Goal: Task Accomplishment & Management: Complete application form

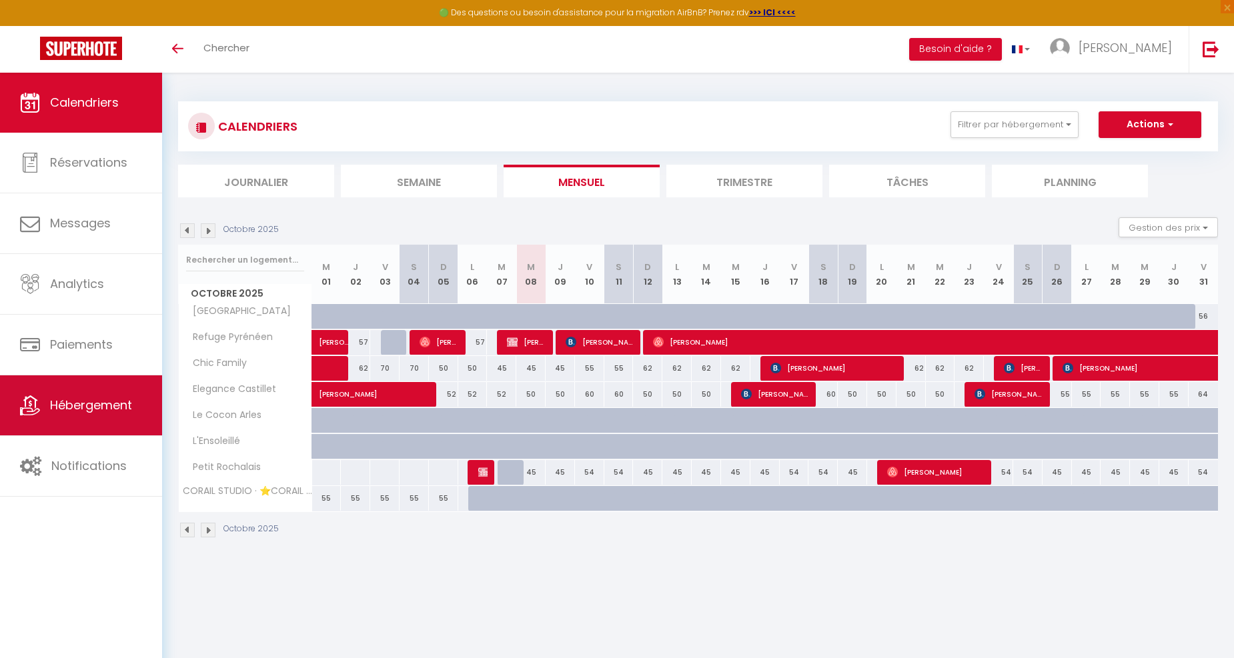
click at [111, 412] on span "Hébergement" at bounding box center [91, 405] width 82 height 17
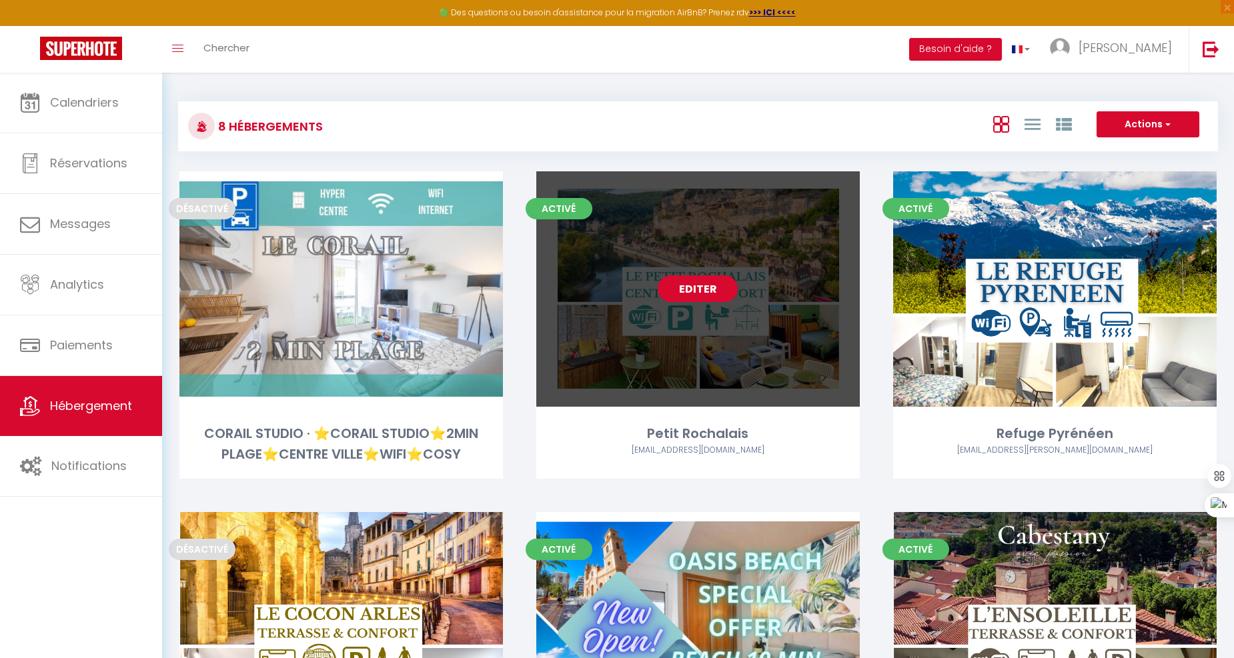
click at [705, 281] on link "Editer" at bounding box center [698, 289] width 80 height 27
select select "3"
select select "2"
select select "1"
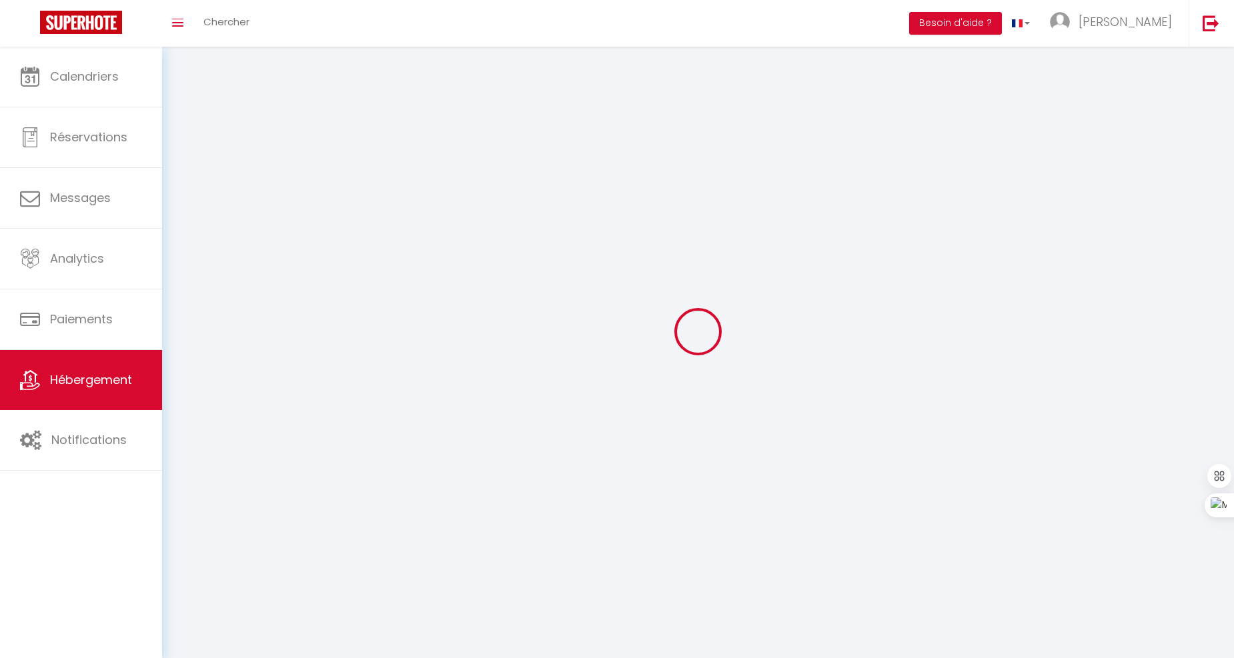
select select
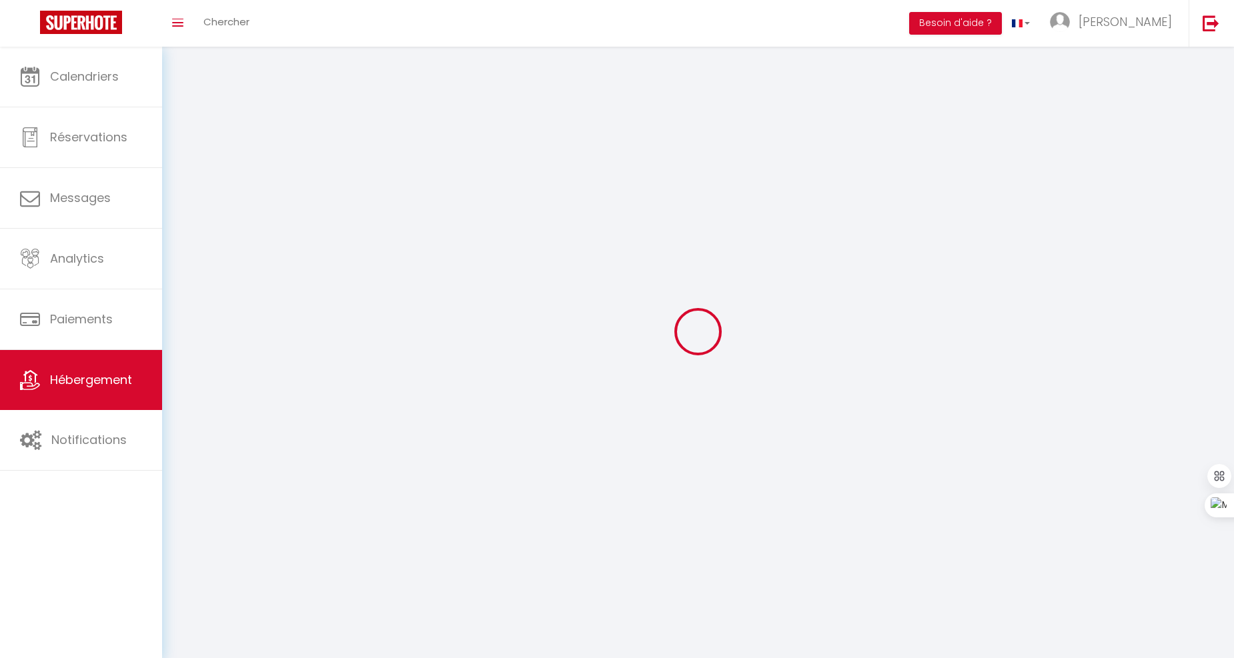
select select
checkbox input "false"
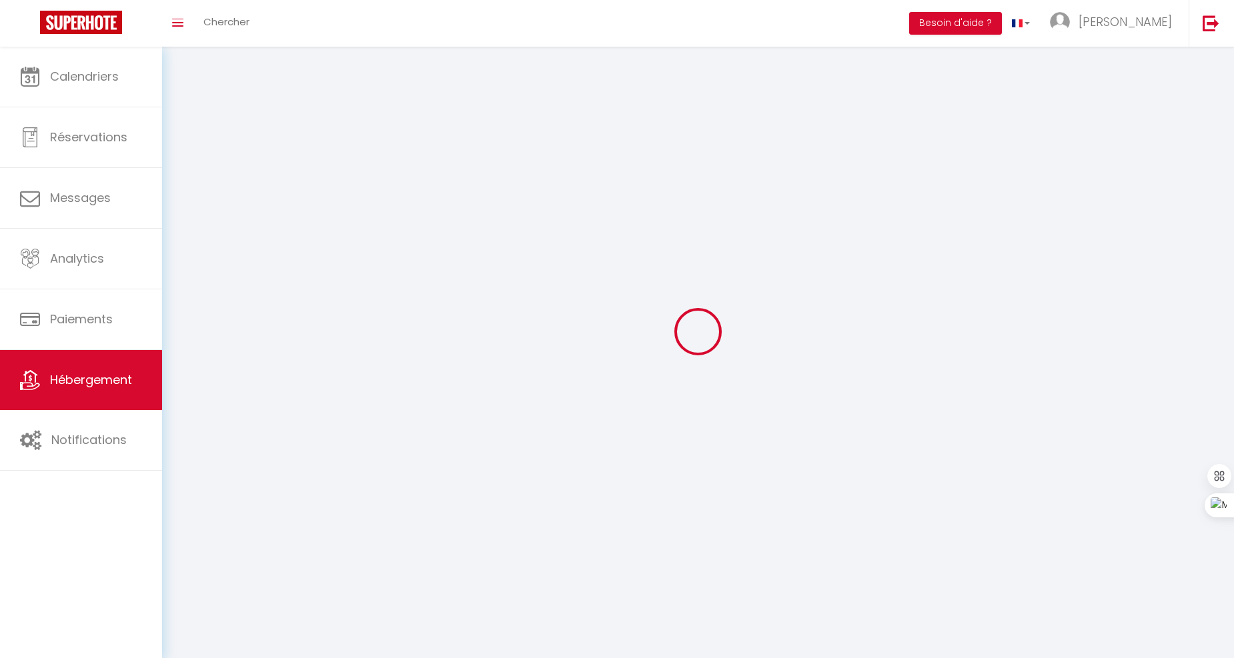
checkbox input "false"
select select
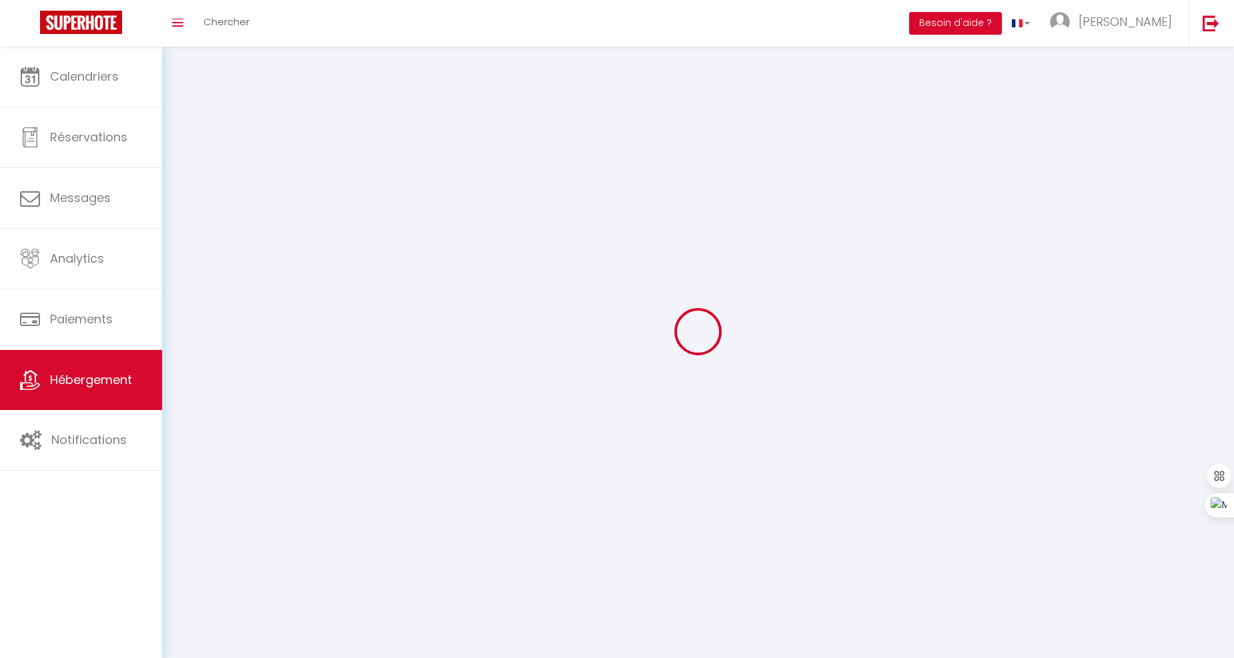
select select
checkbox input "false"
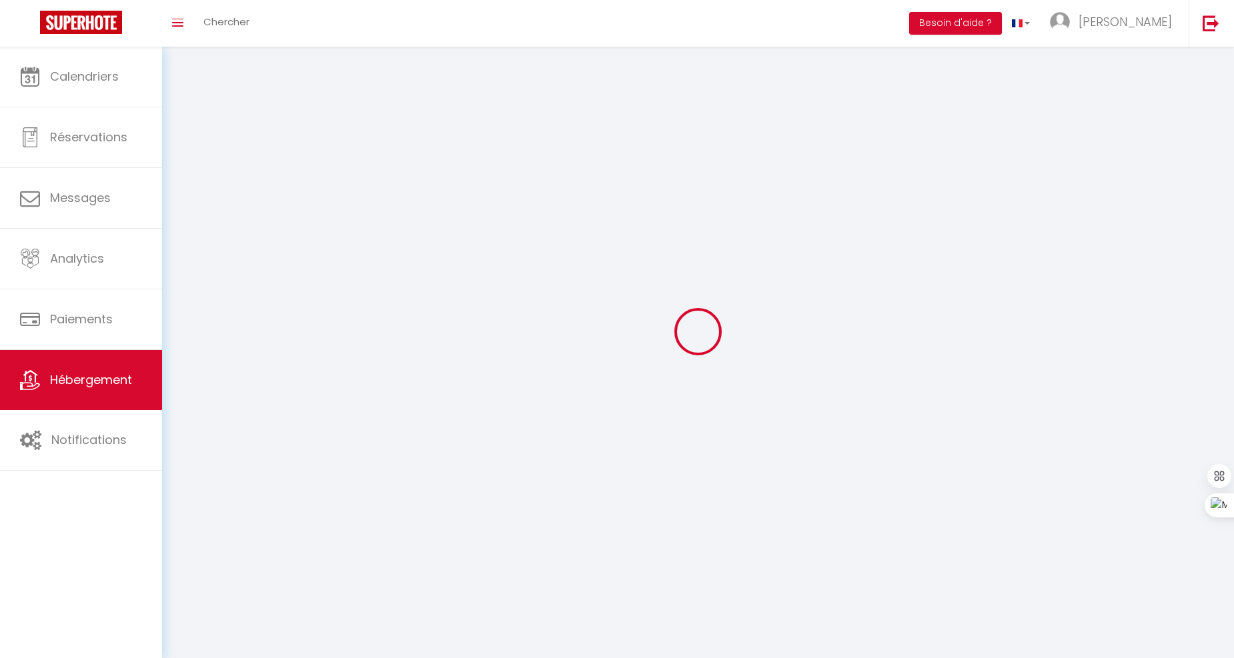
checkbox input "false"
select select
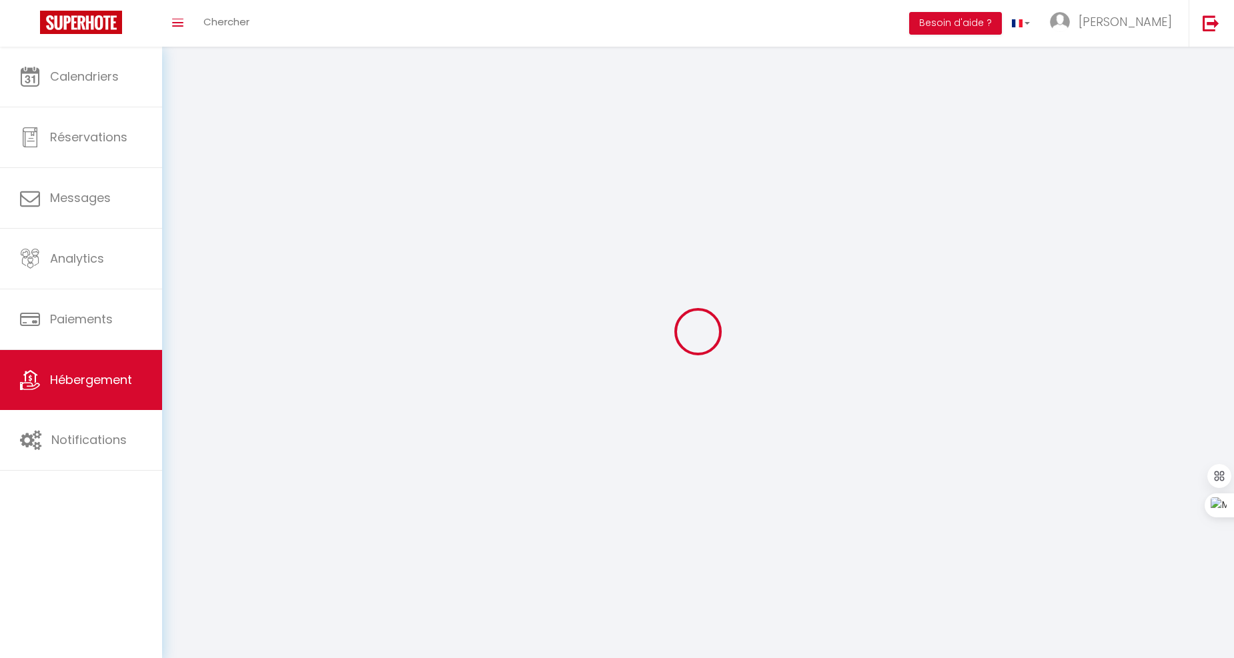
select select
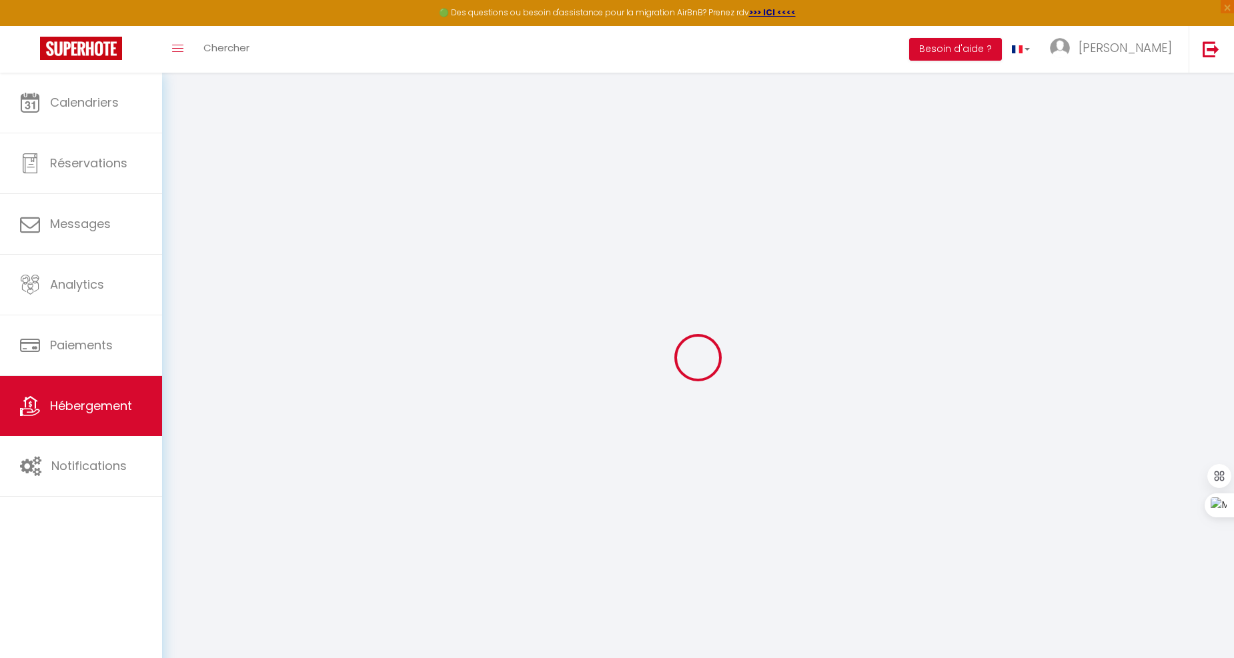
select select
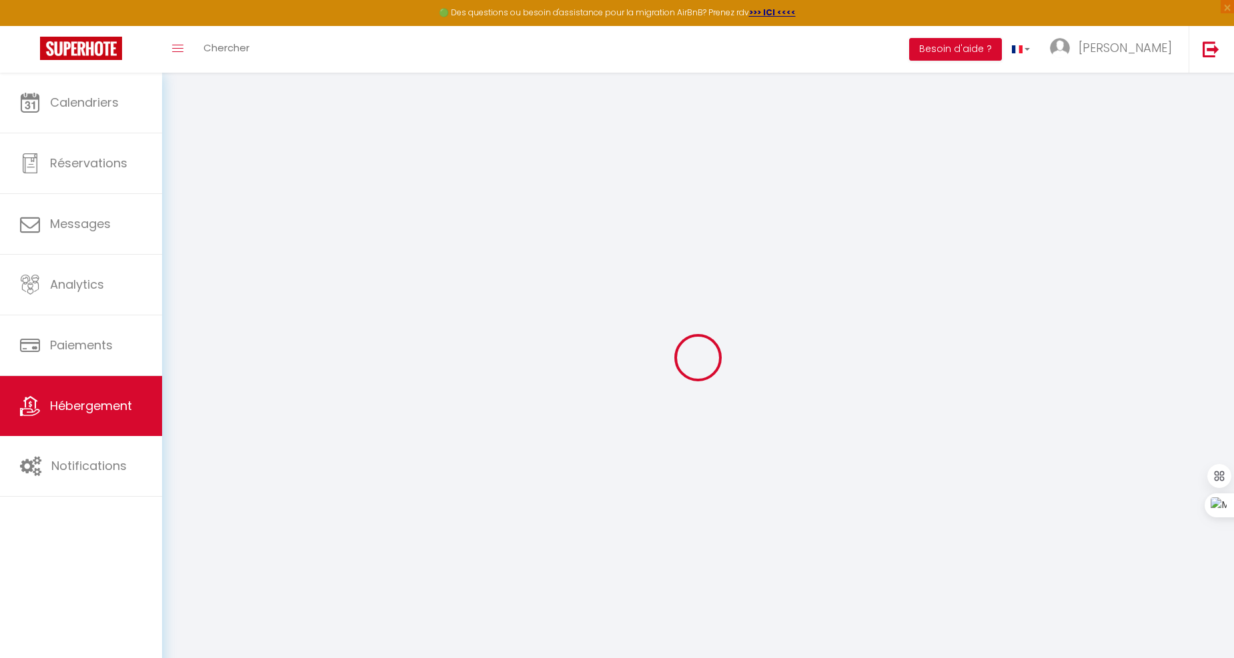
select select
checkbox input "false"
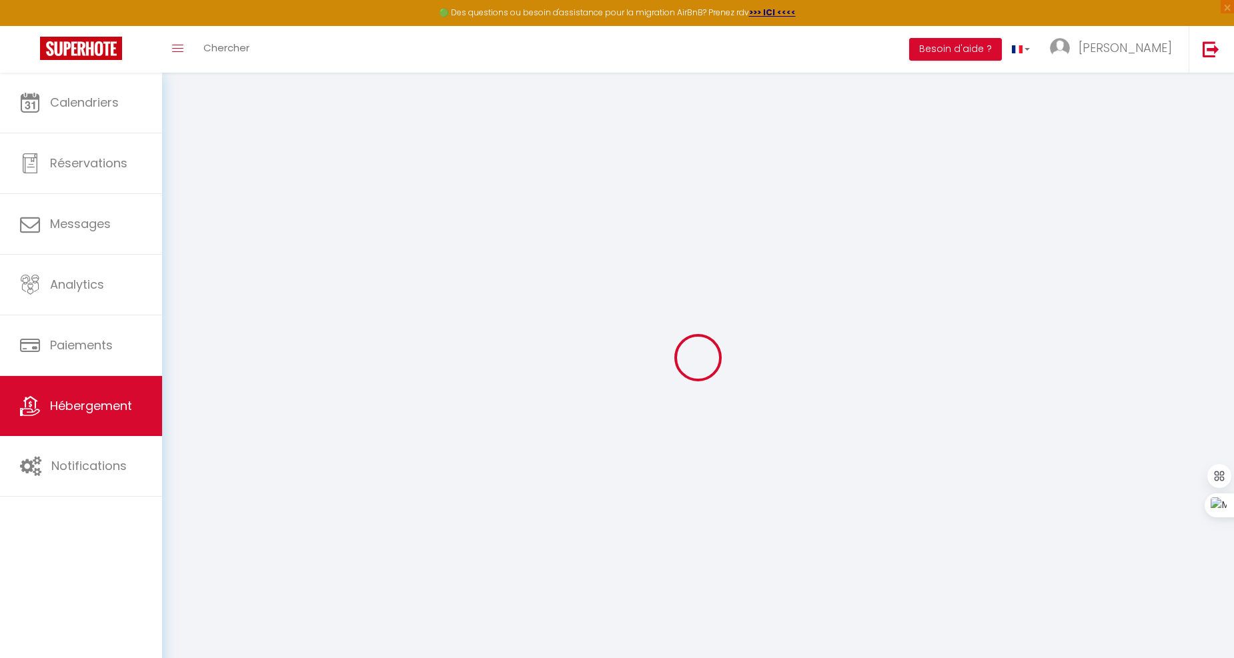
select select "28"
select select
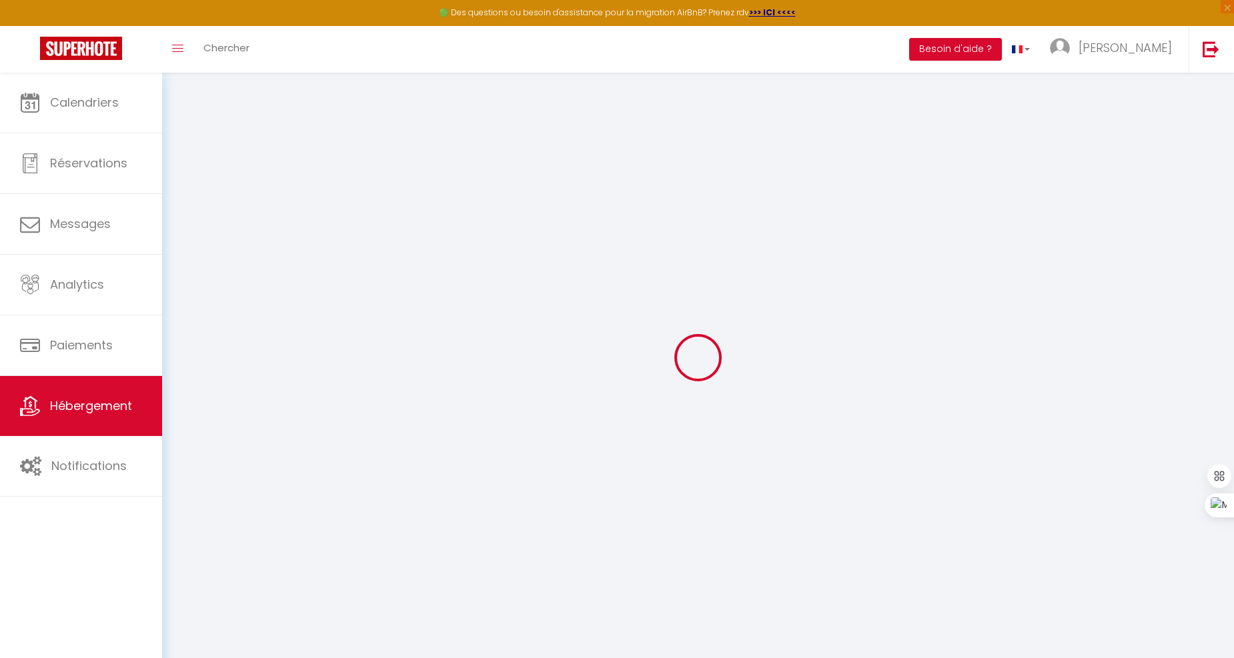
select select
checkbox input "false"
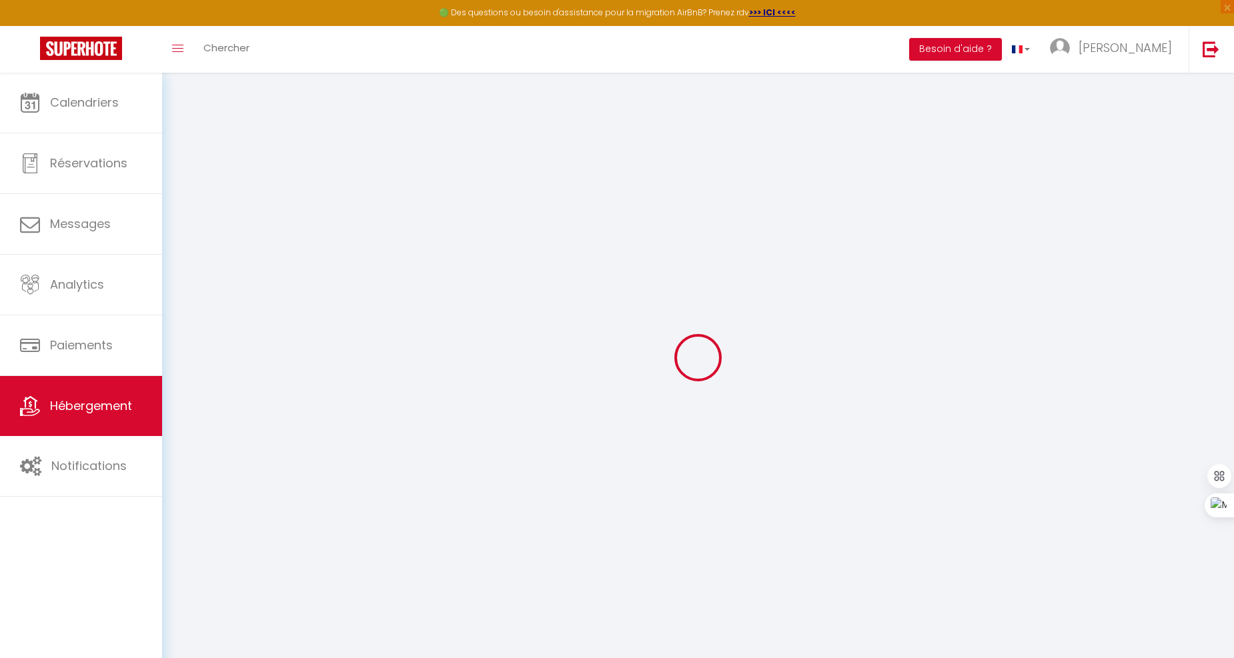
checkbox input "false"
select select
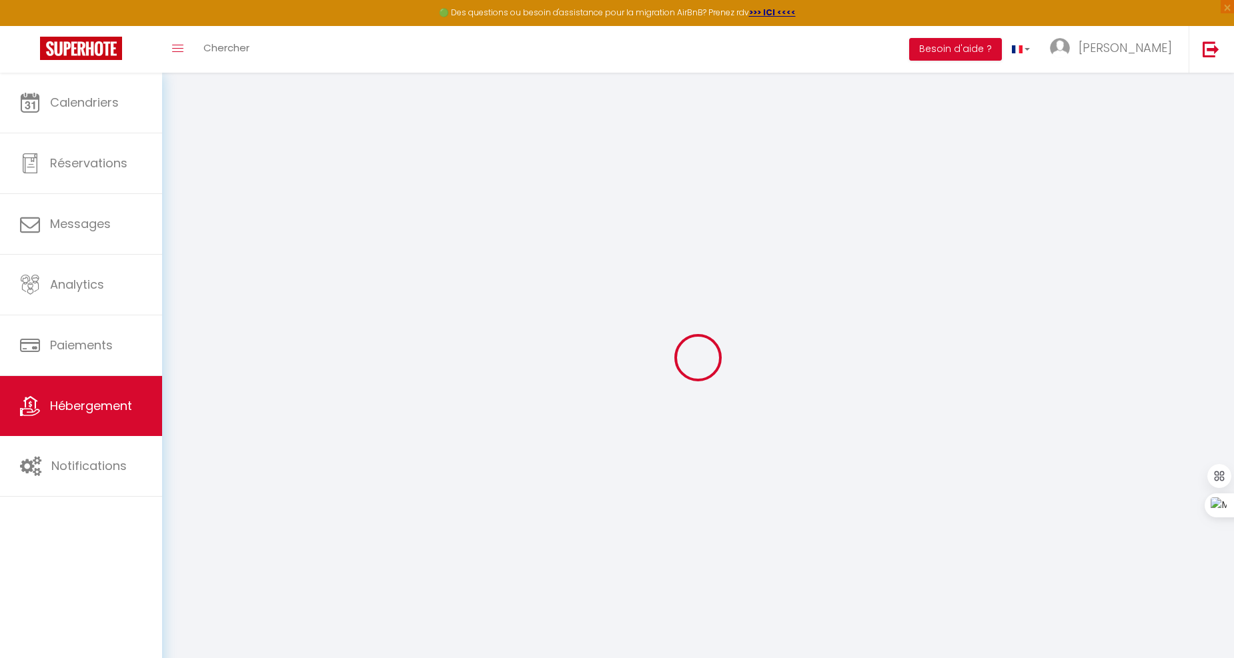
select select
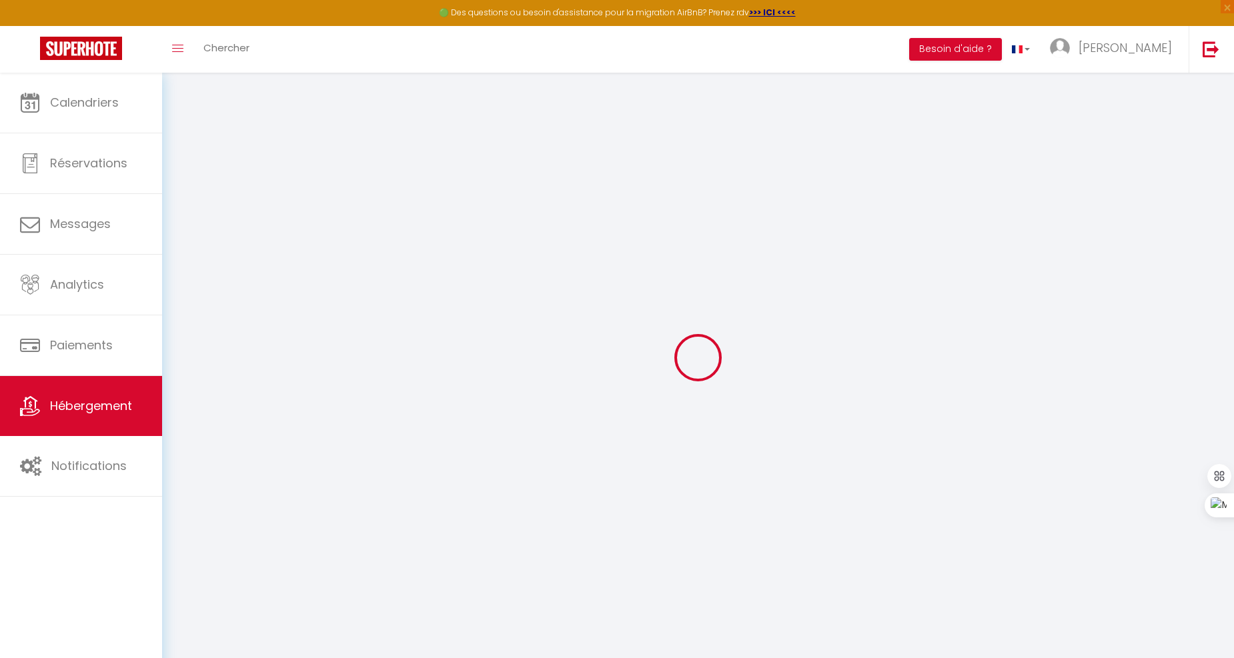
select select
checkbox input "false"
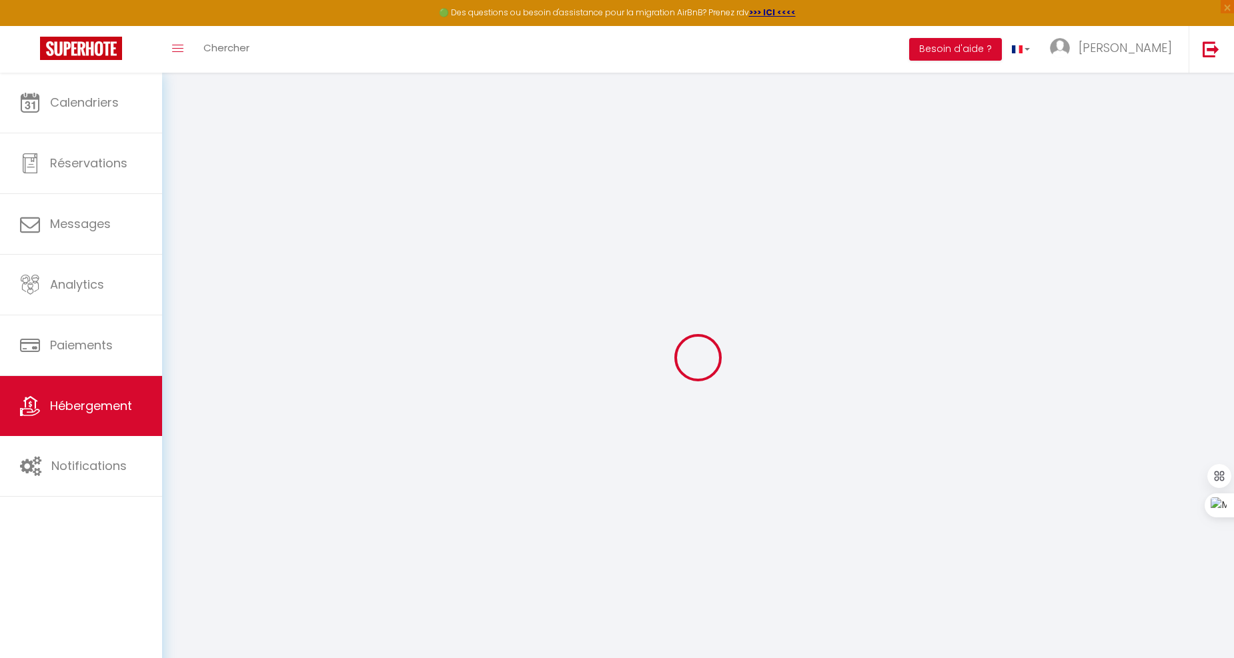
select select
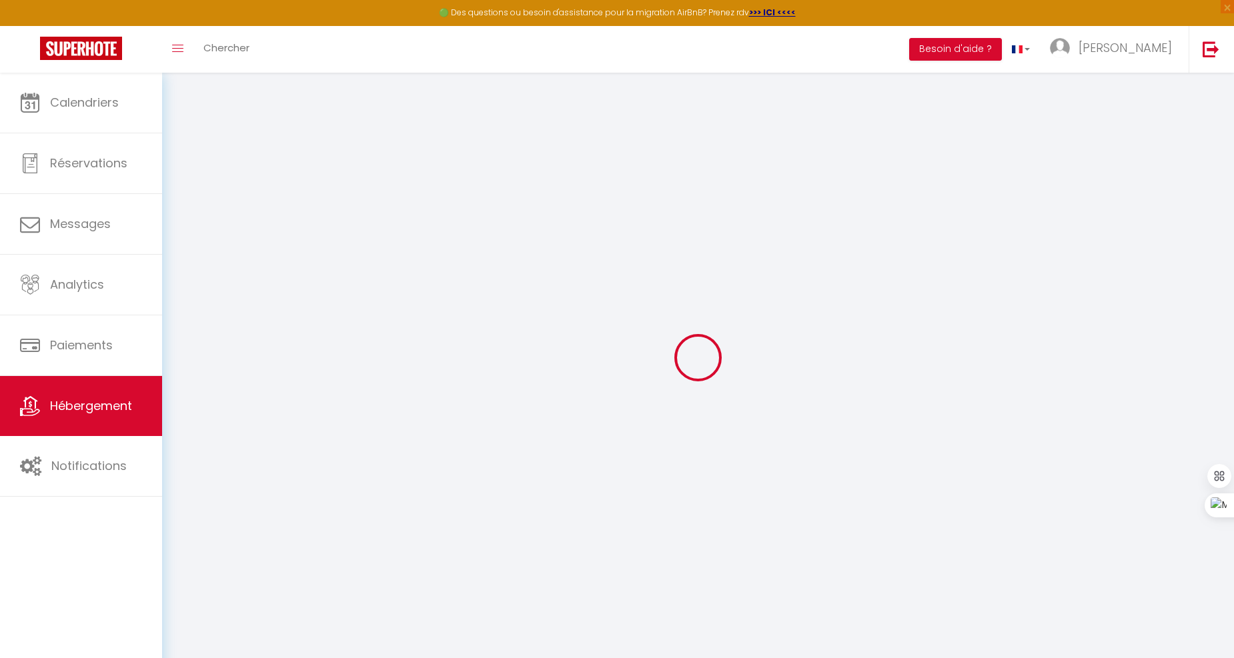
select select
checkbox input "false"
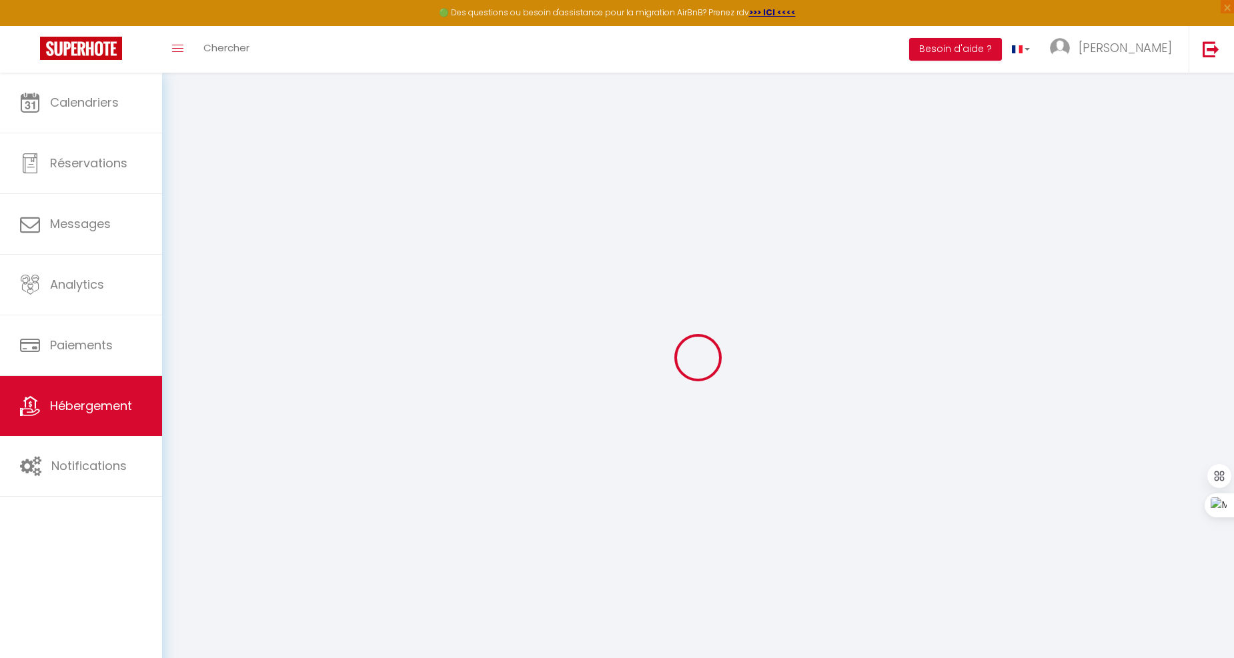
checkbox input "false"
select select
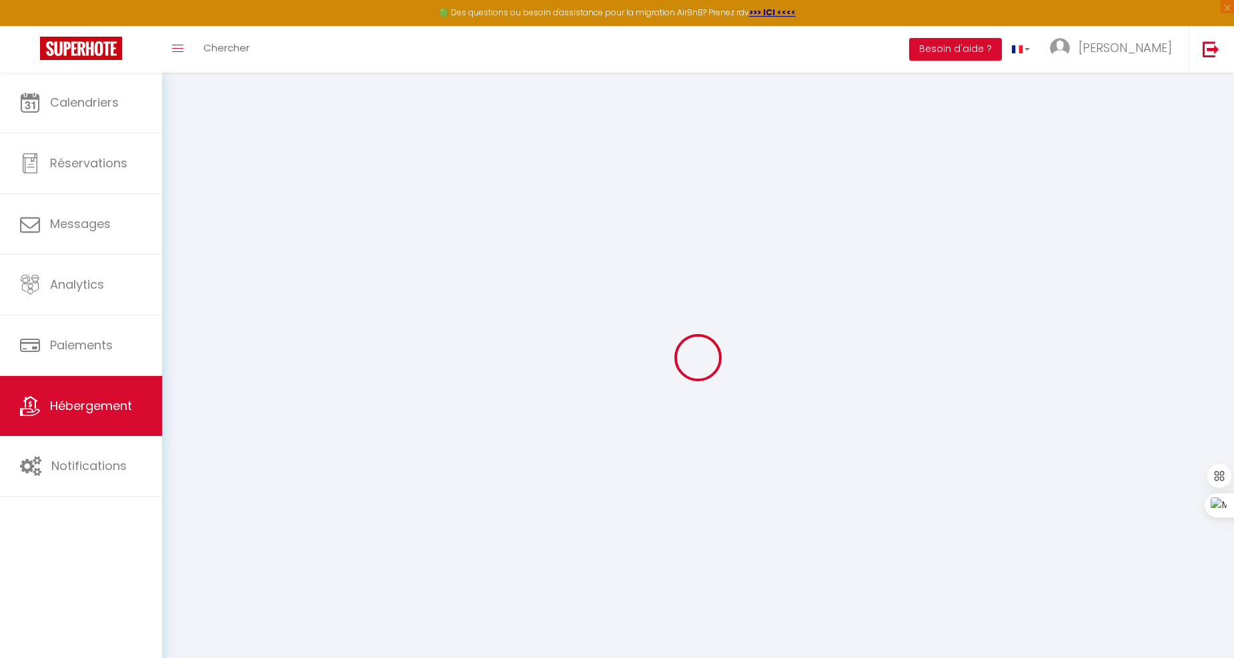
select select
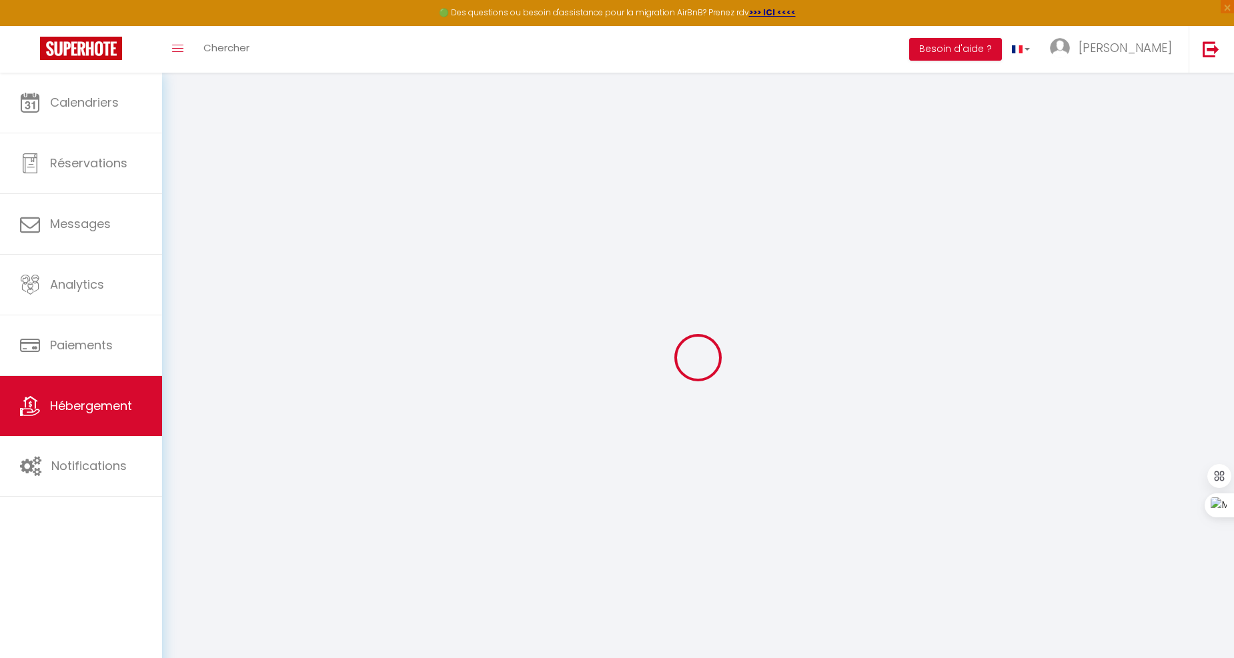
checkbox input "false"
select select
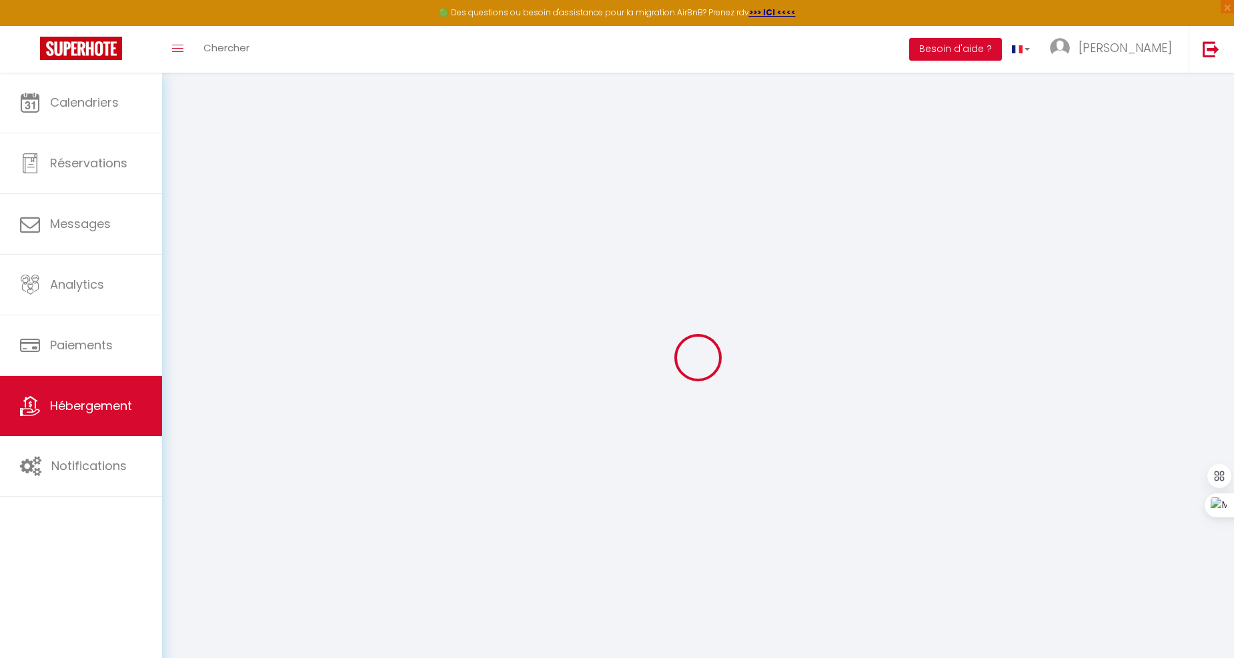
select select
type input "Petit Rochalais"
type input "[PERSON_NAME]"
type input "Escudey"
type input "[STREET_ADDRESS]"
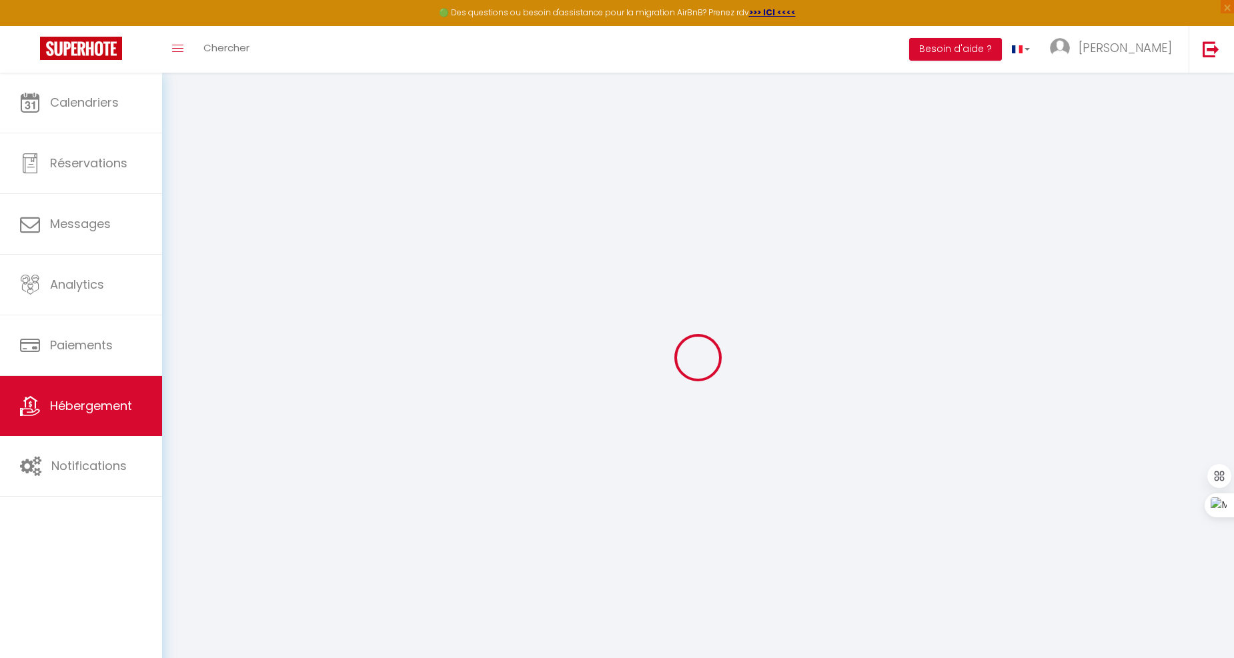
type input "24490"
type input "La Roche-Chalais"
type input "45"
type input "35"
type input "200"
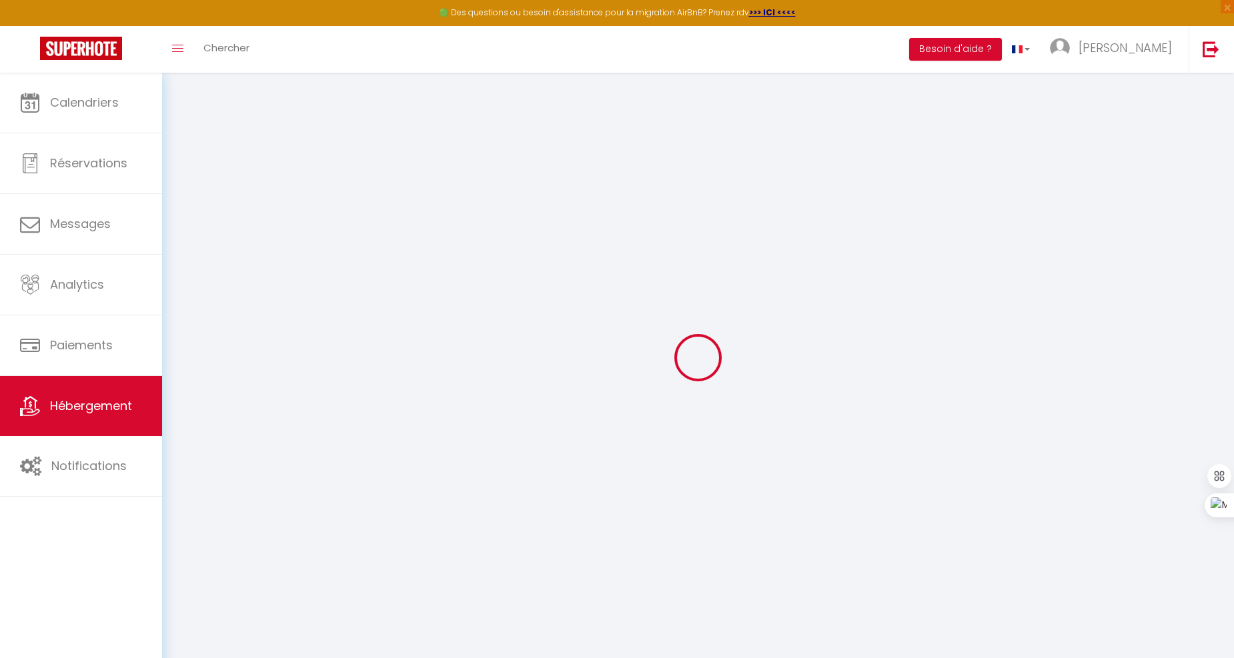
select select
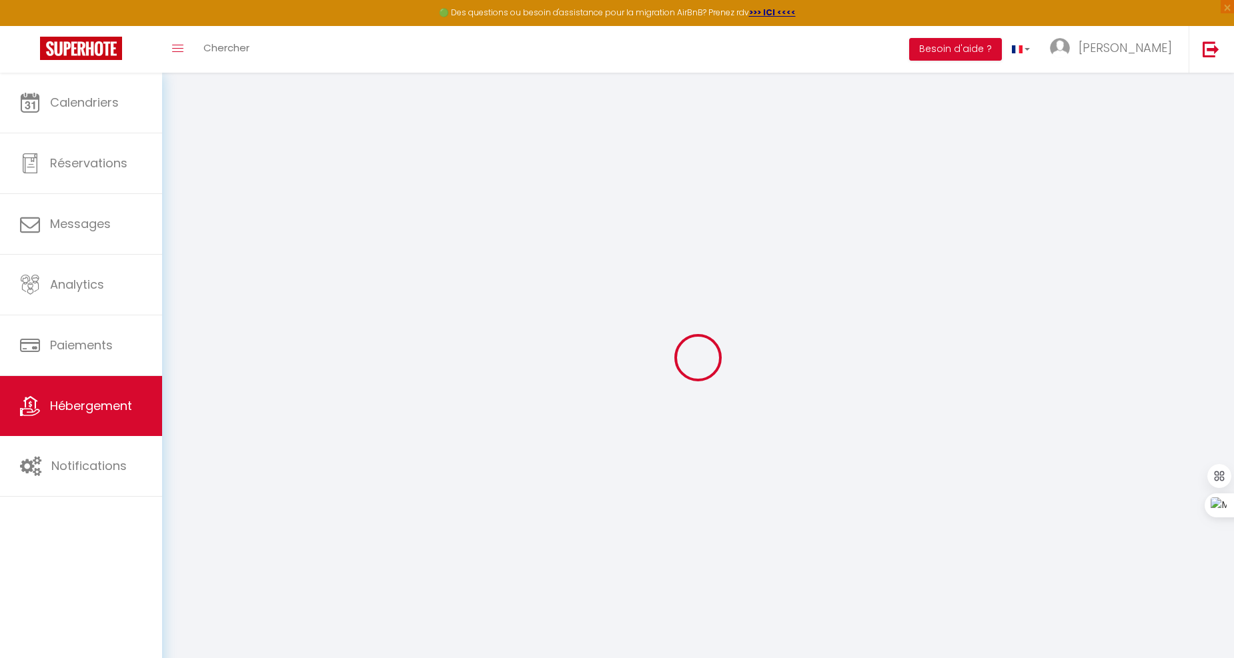
type input "[STREET_ADDRESS]"
type input "24490"
type input "La Roche-Chalais"
type input "[EMAIL_ADDRESS][DOMAIN_NAME]"
select select "4925"
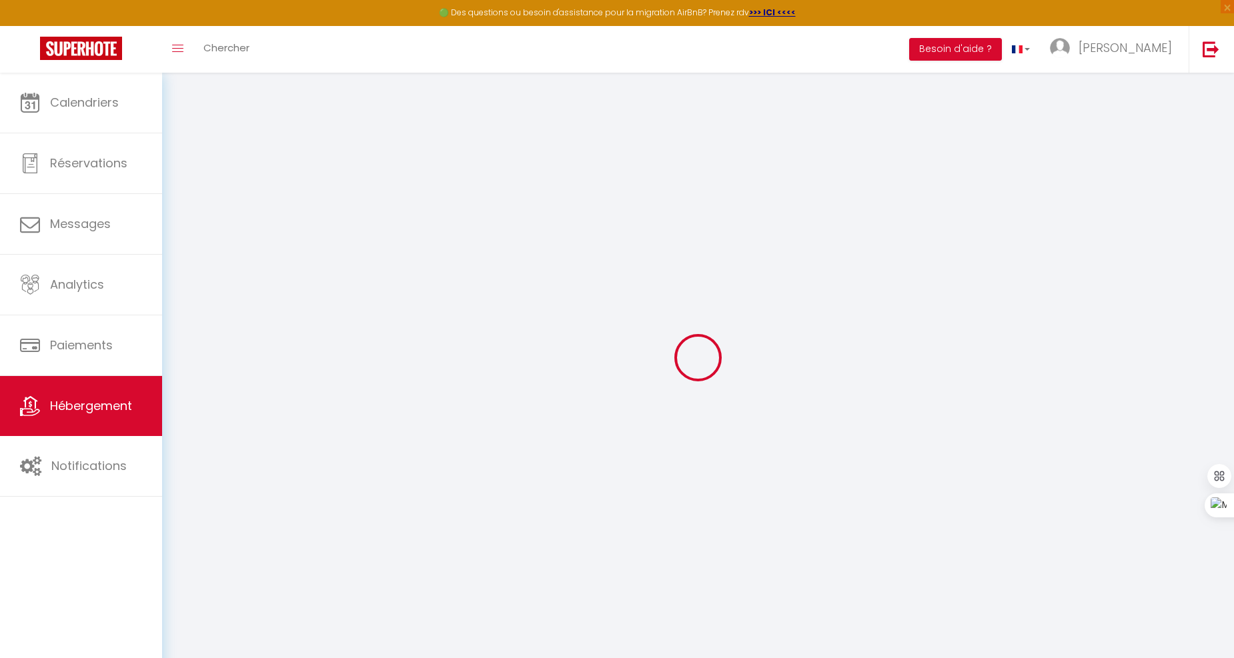
checkbox input "false"
type input "0"
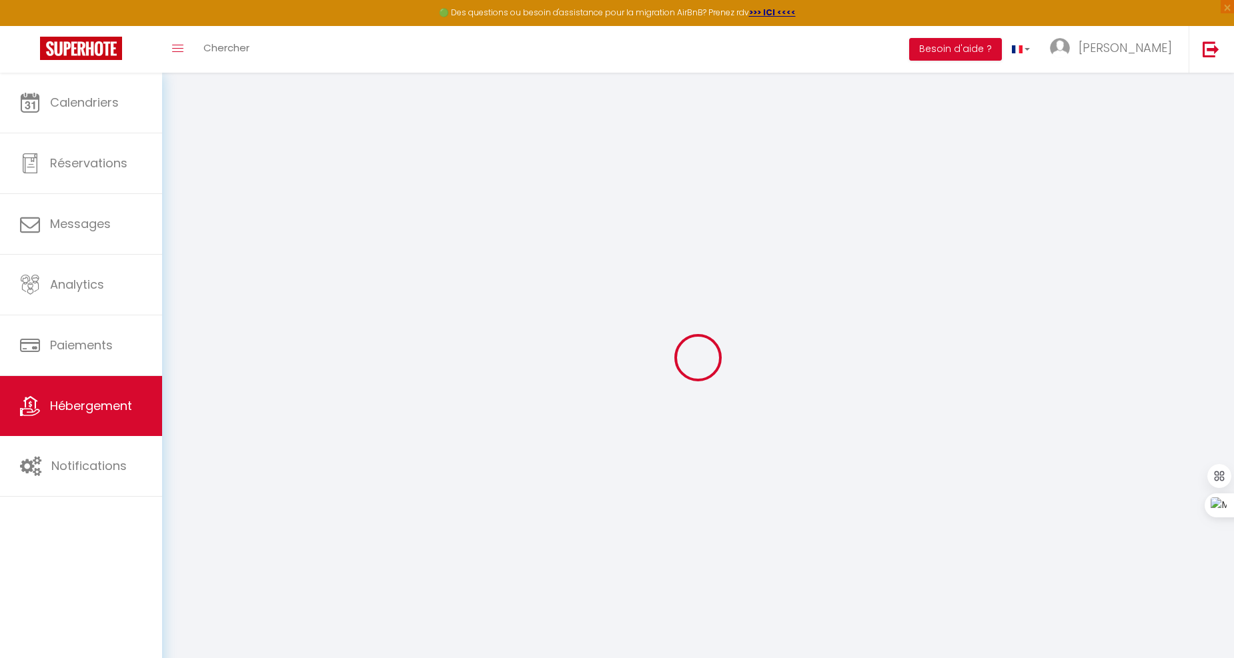
type input "0"
select select
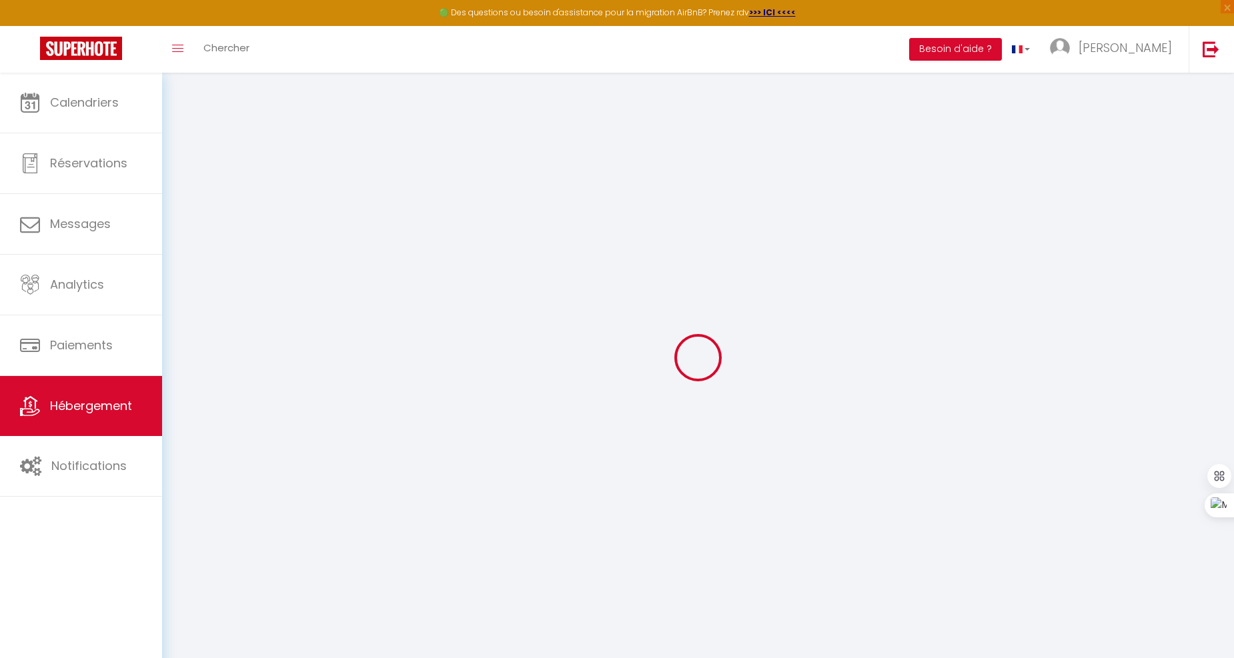
select select
checkbox input "false"
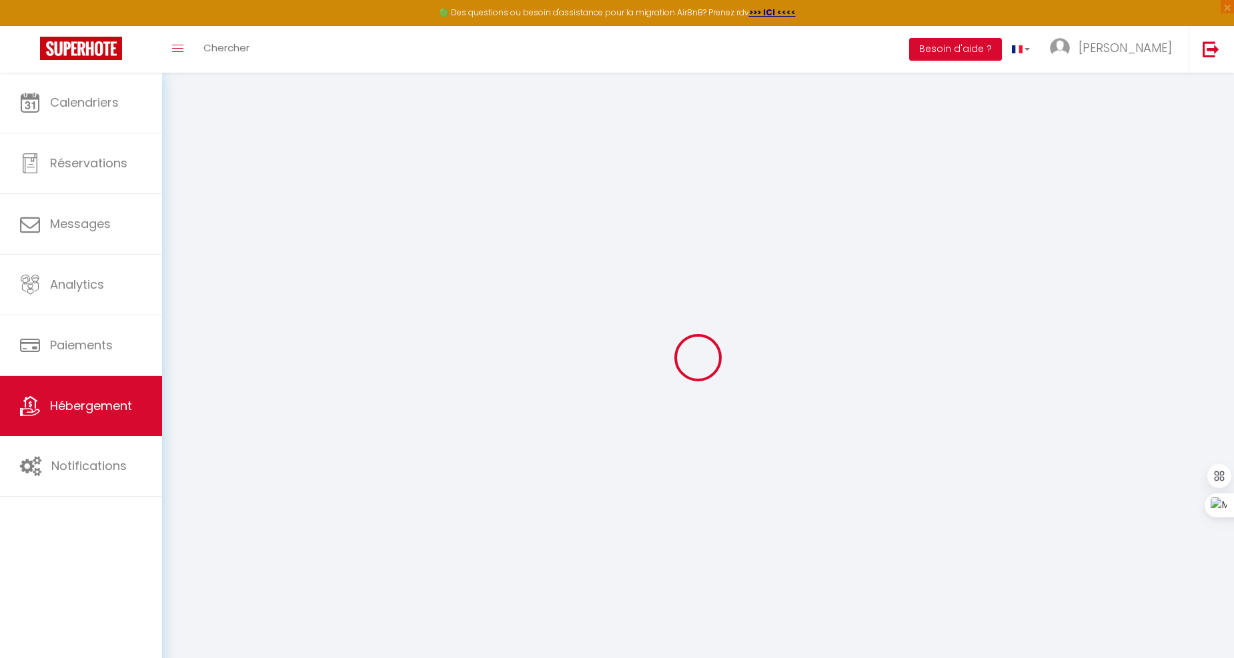
checkbox input "false"
select select
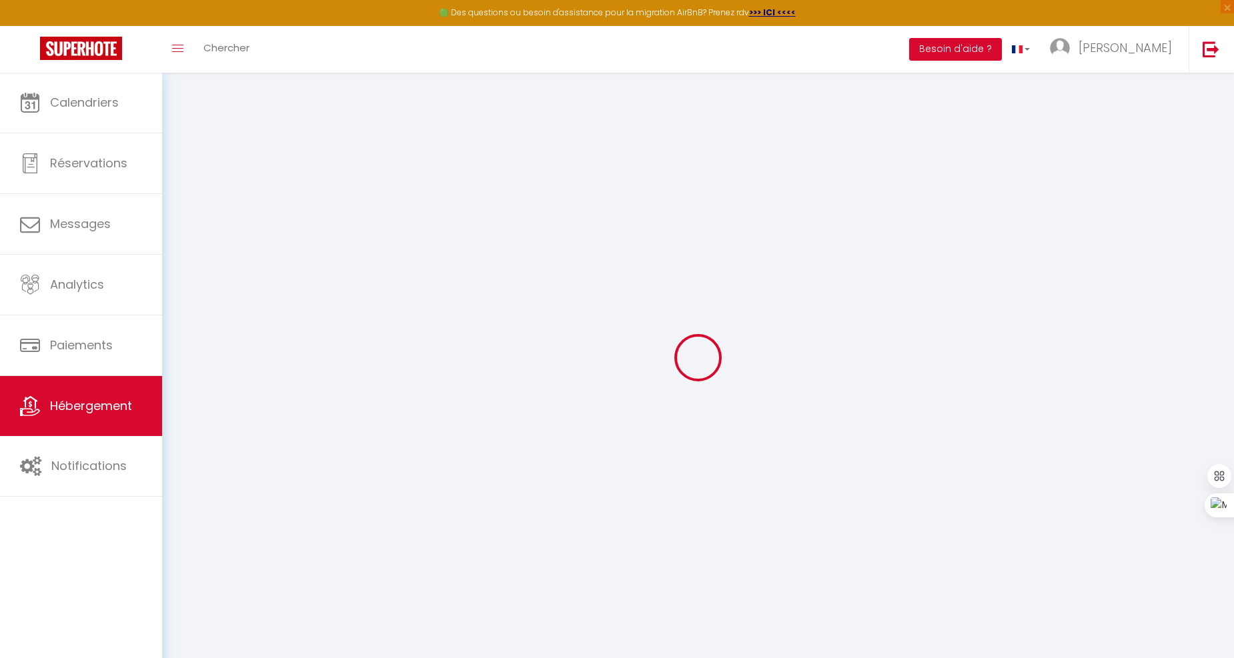
select select
checkbox input "false"
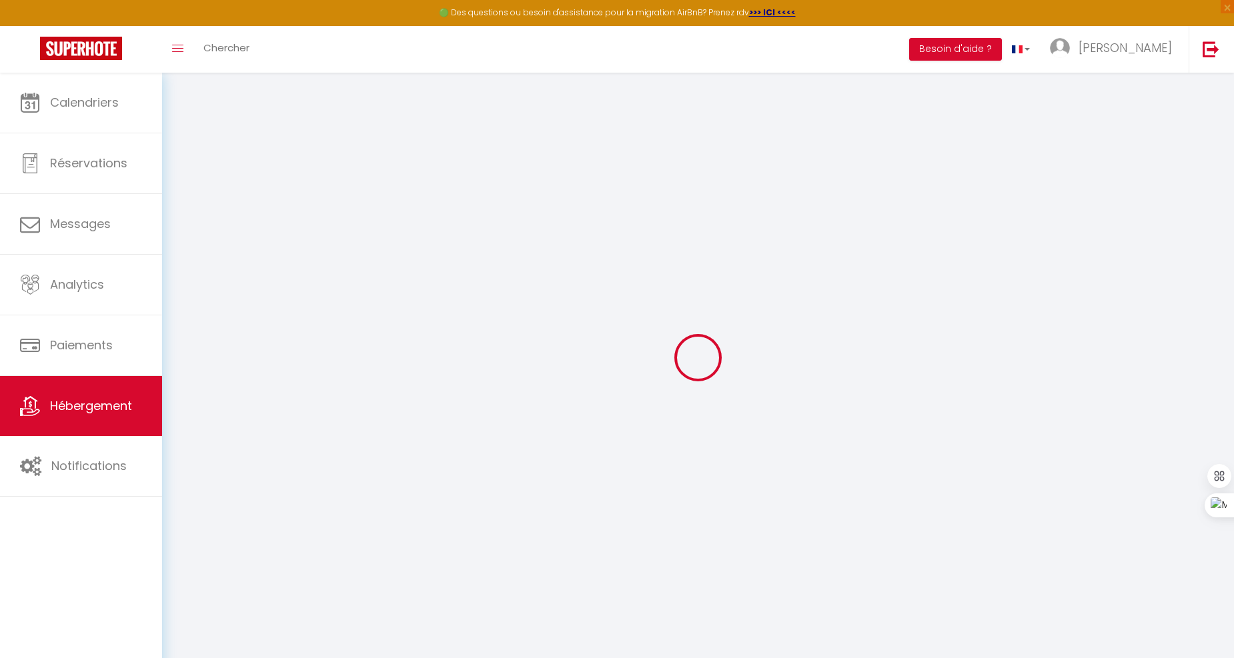
checkbox input "false"
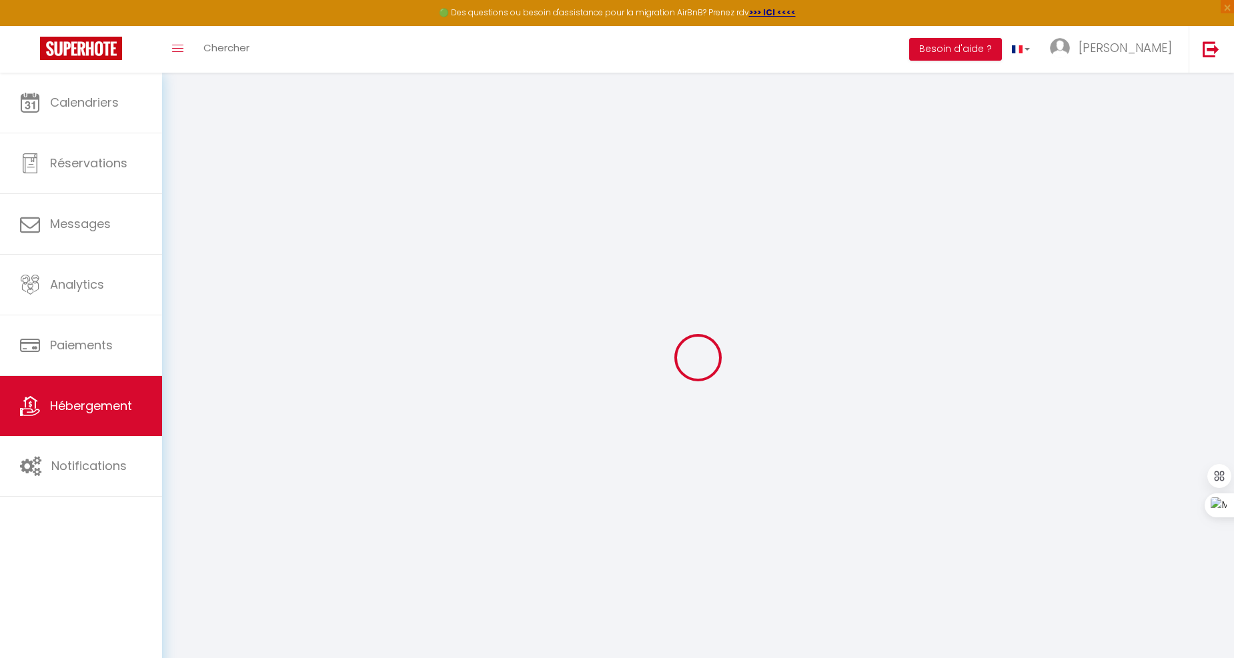
select select "15:00"
select select "23:45"
select select "11:00"
select select "30"
select select "120"
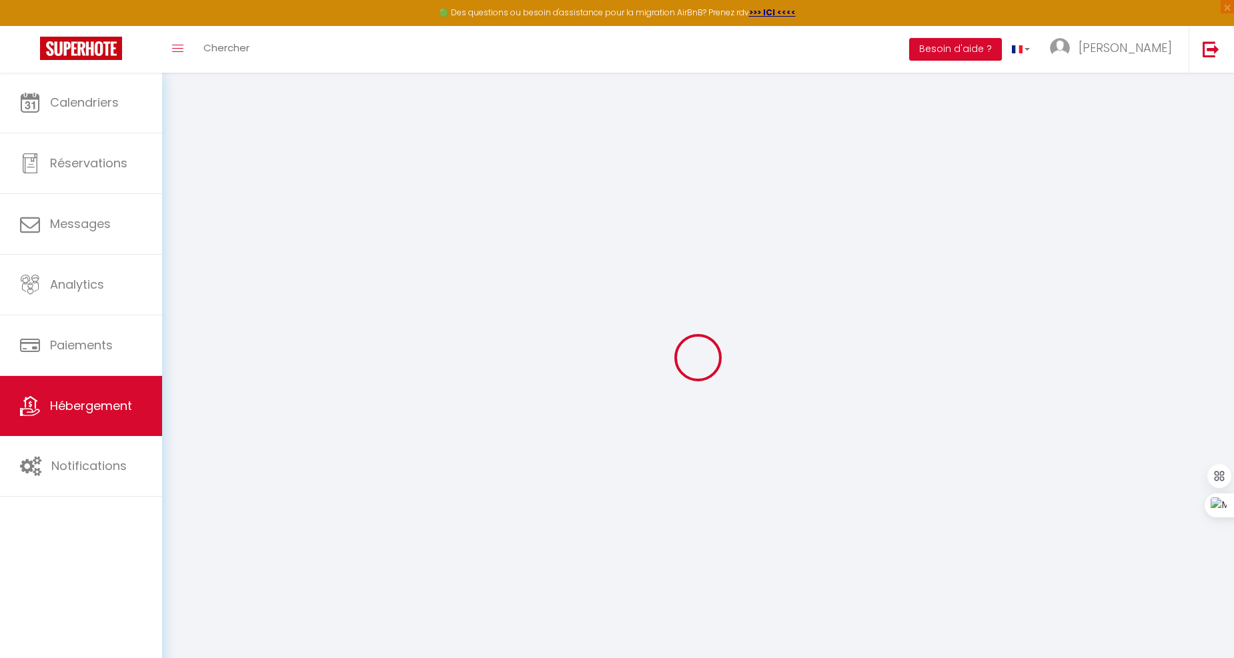
checkbox input "false"
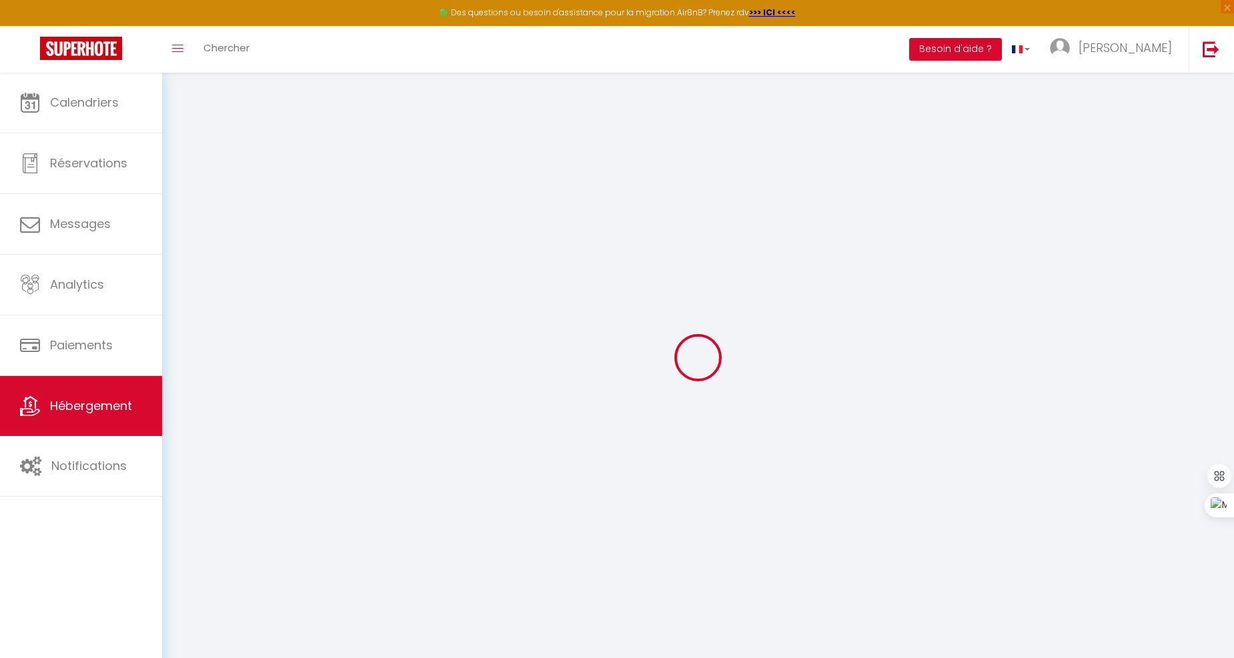
checkbox input "false"
